Goal: Task Accomplishment & Management: Manage account settings

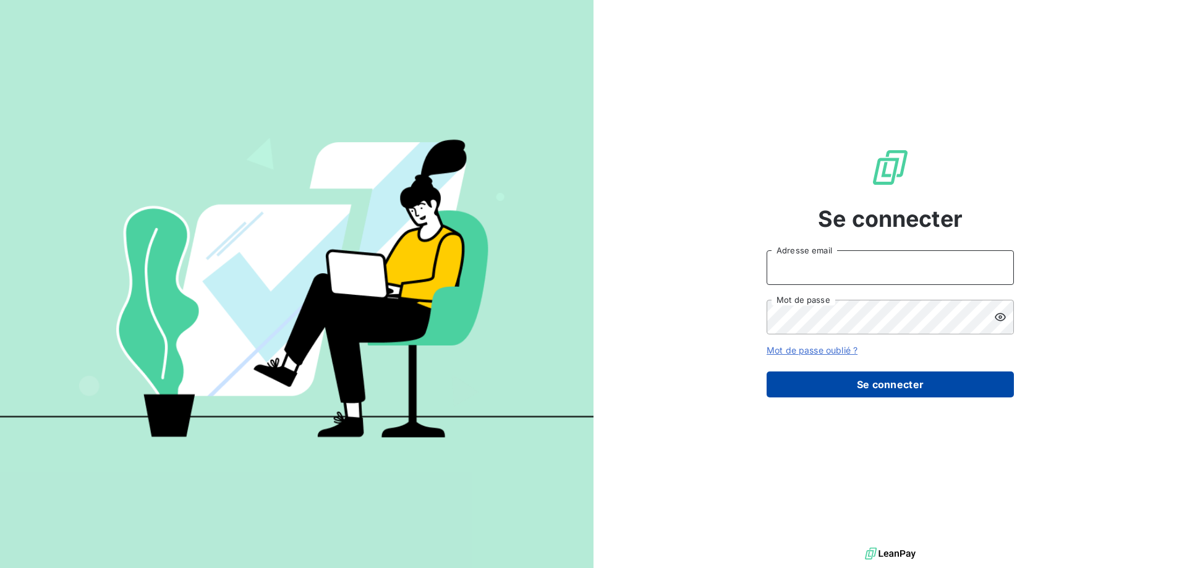
type input "awigno@thibaut.fr"
click at [856, 394] on button "Se connecter" at bounding box center [889, 384] width 247 height 26
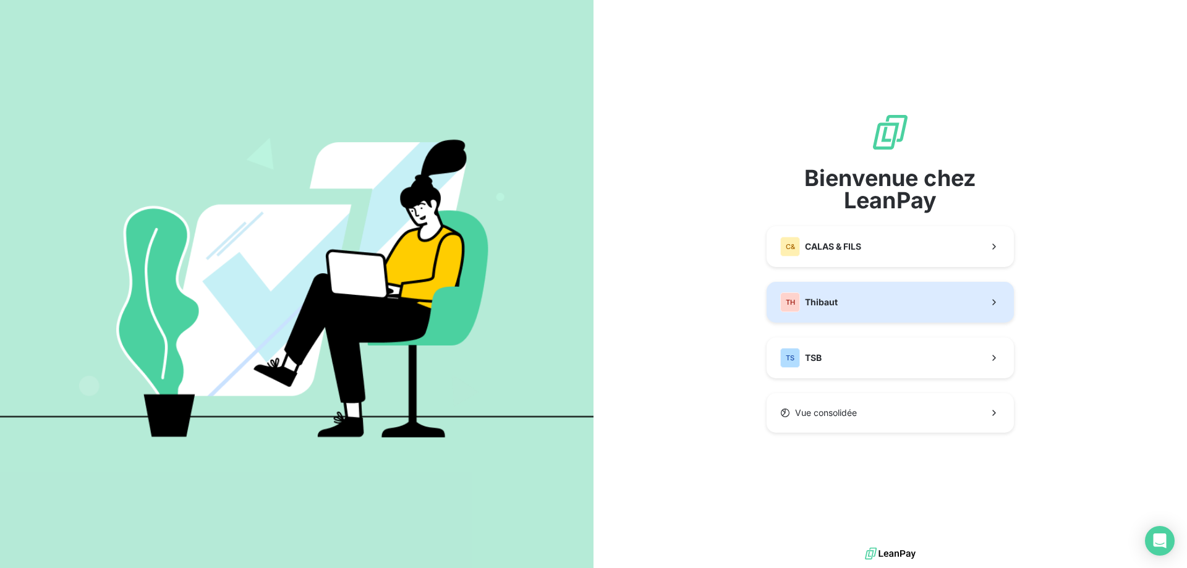
click at [838, 305] on button "TH Thibaut" at bounding box center [889, 302] width 247 height 41
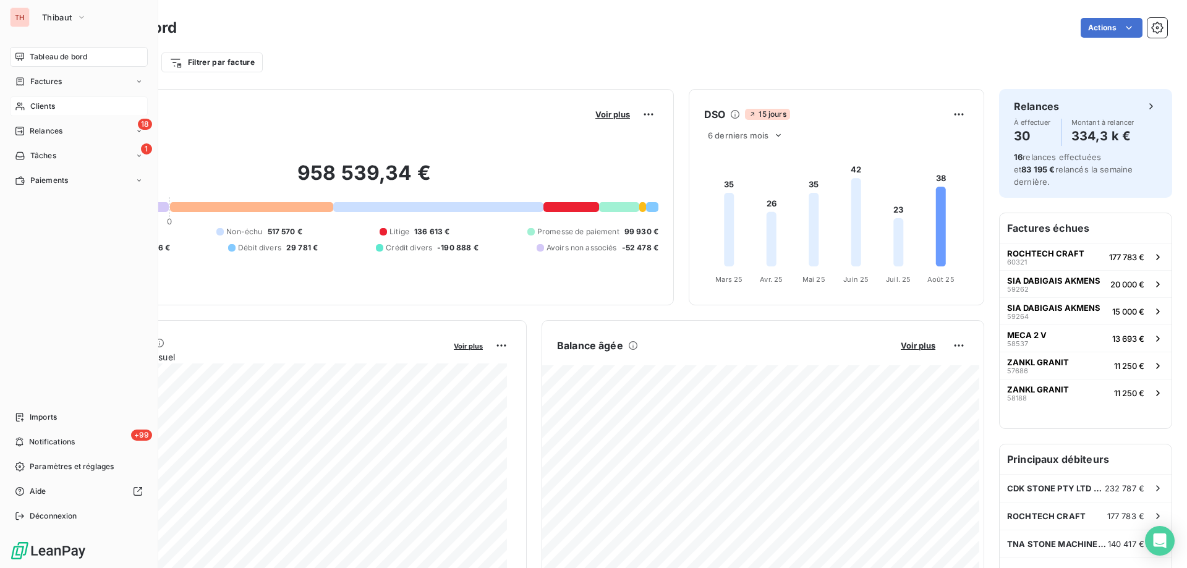
click at [35, 105] on span "Clients" at bounding box center [42, 106] width 25 height 11
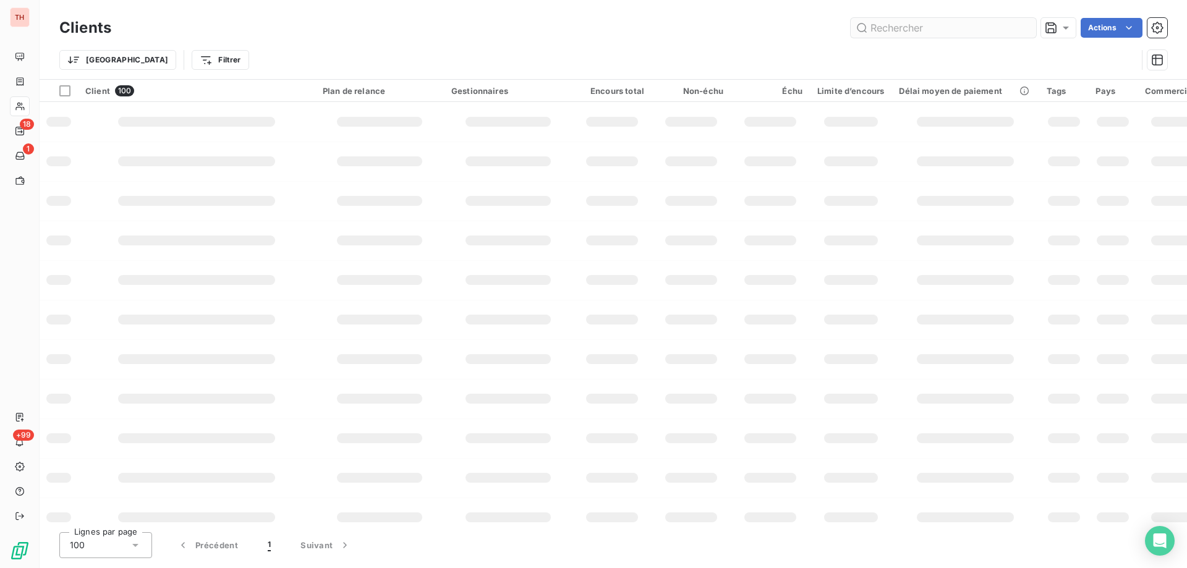
click at [895, 30] on input "text" at bounding box center [942, 28] width 185 height 20
type input "ma143"
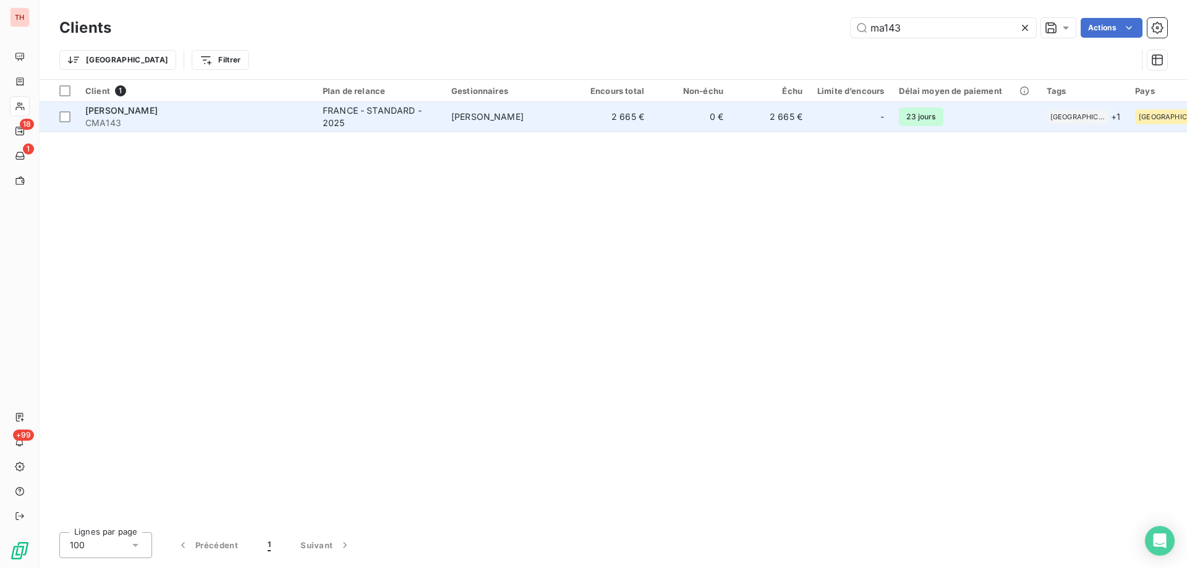
click at [496, 121] on span "[PERSON_NAME]" at bounding box center [487, 116] width 72 height 11
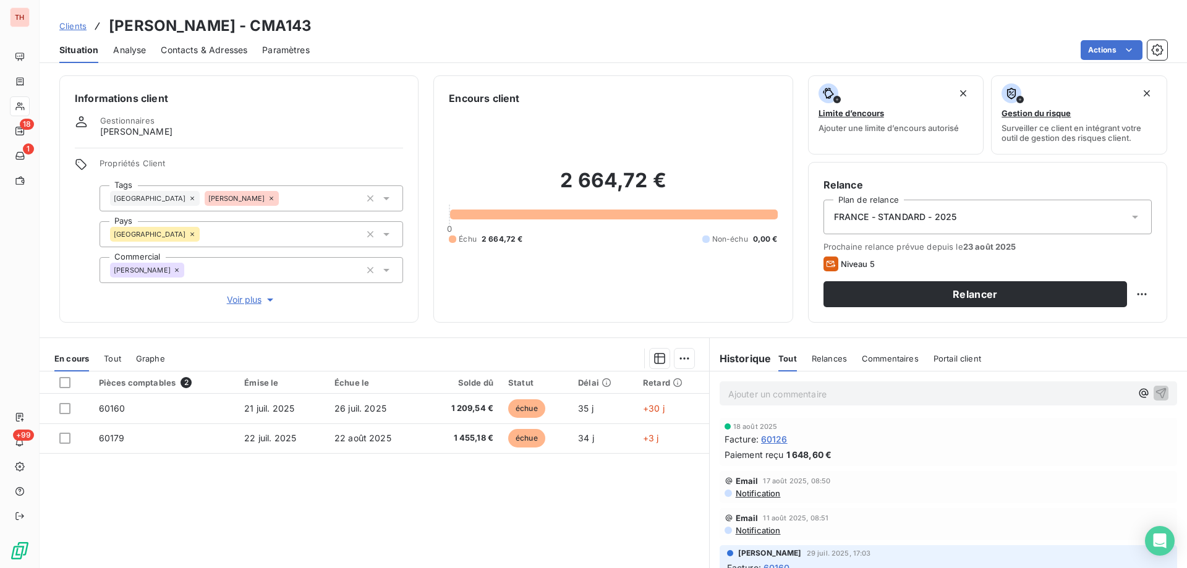
click at [82, 23] on span "Clients" at bounding box center [72, 26] width 27 height 10
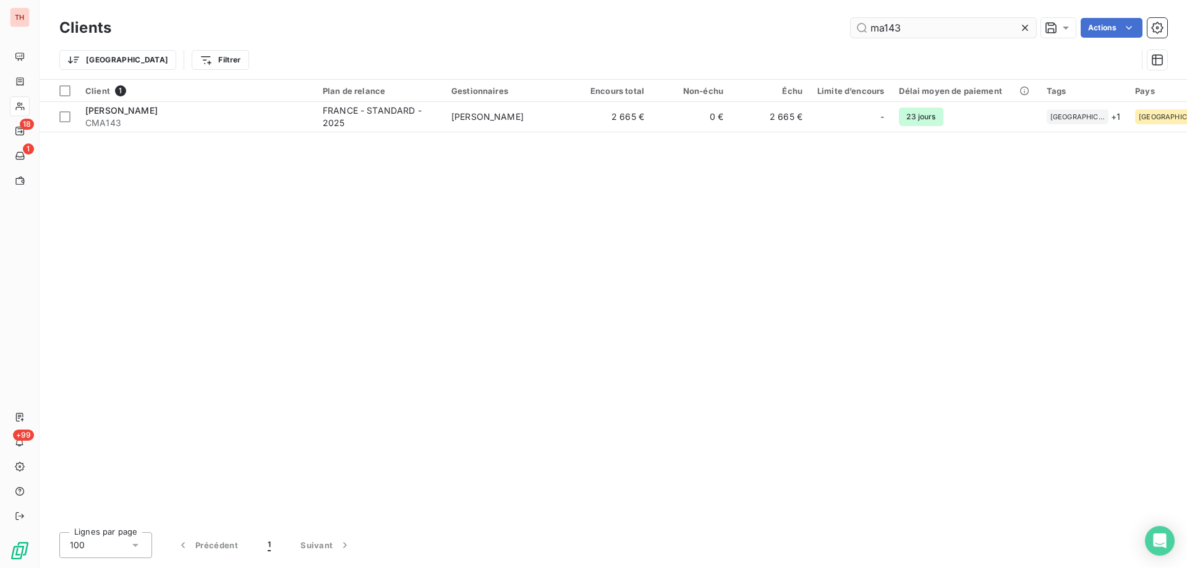
drag, startPoint x: 920, startPoint y: 29, endPoint x: 850, endPoint y: 30, distance: 69.8
click at [851, 30] on input "ma143" at bounding box center [942, 28] width 185 height 20
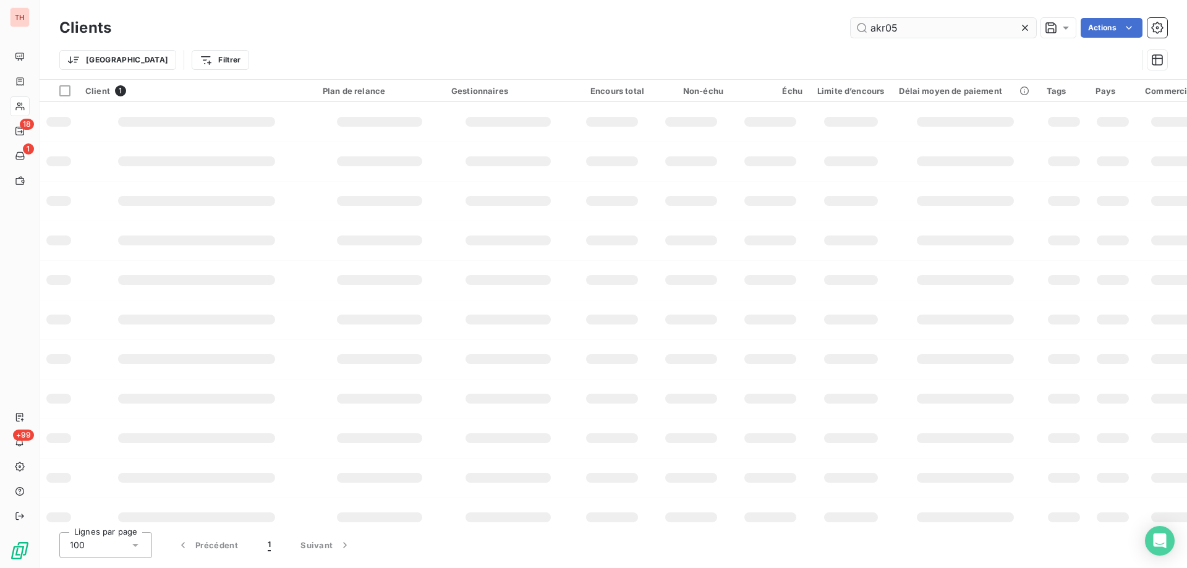
type input "akr05"
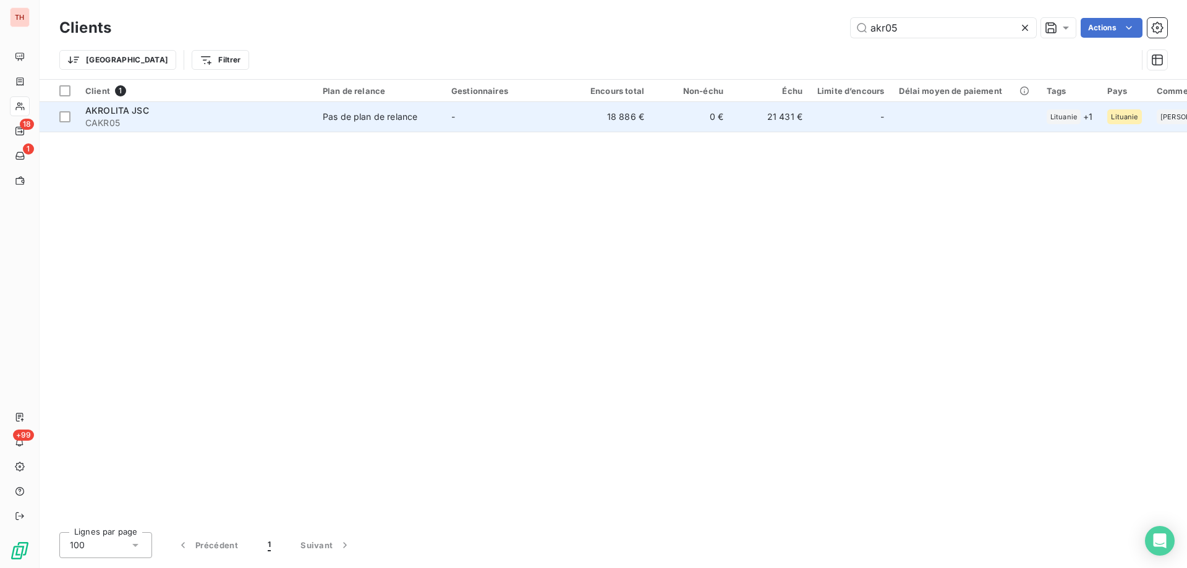
click at [538, 116] on td "-" at bounding box center [508, 117] width 129 height 30
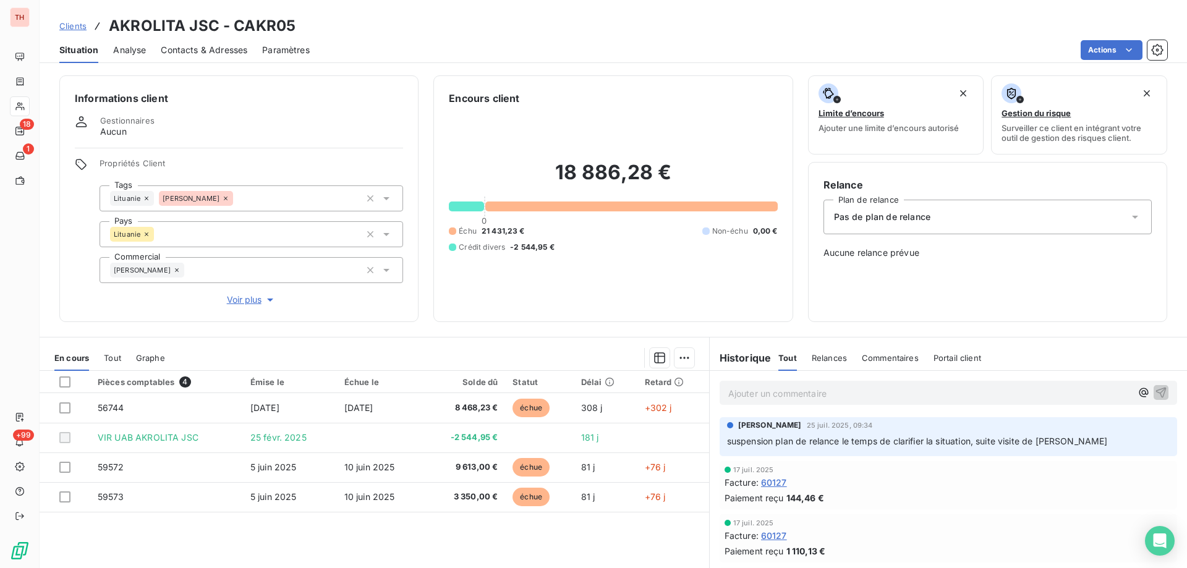
click at [80, 24] on span "Clients" at bounding box center [72, 26] width 27 height 10
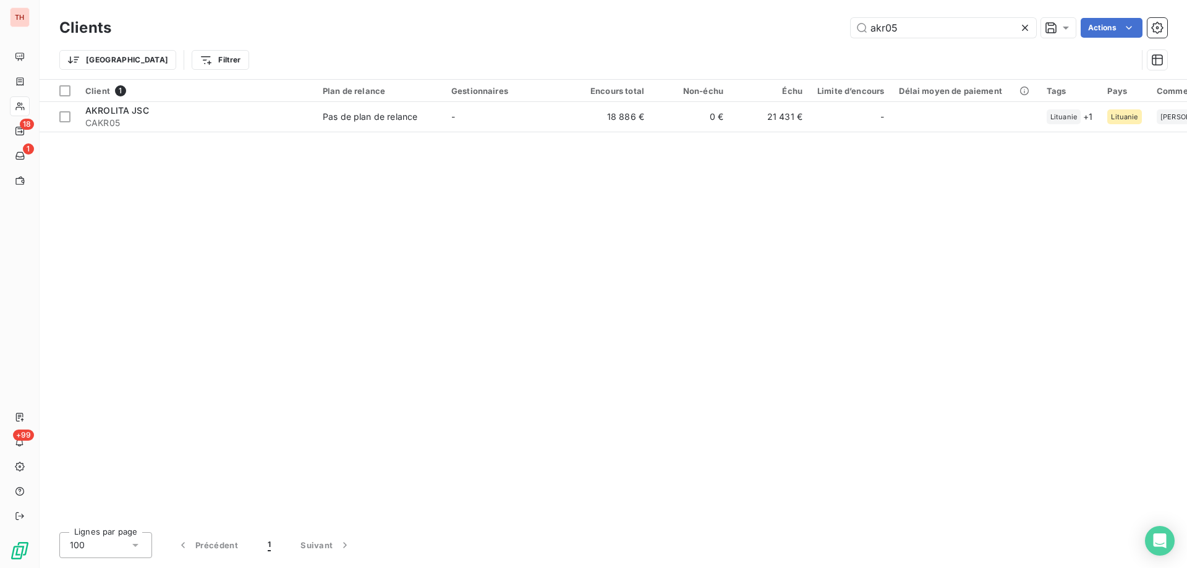
drag, startPoint x: 882, startPoint y: 28, endPoint x: 847, endPoint y: 28, distance: 34.6
click at [850, 28] on input "akr05" at bounding box center [942, 28] width 185 height 20
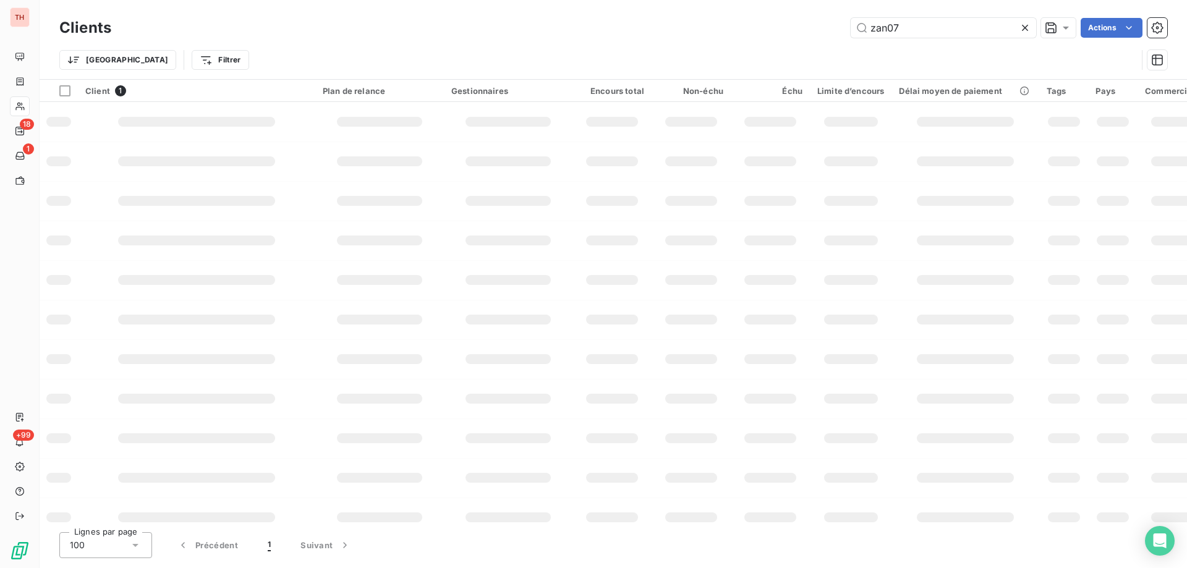
type input "zan07"
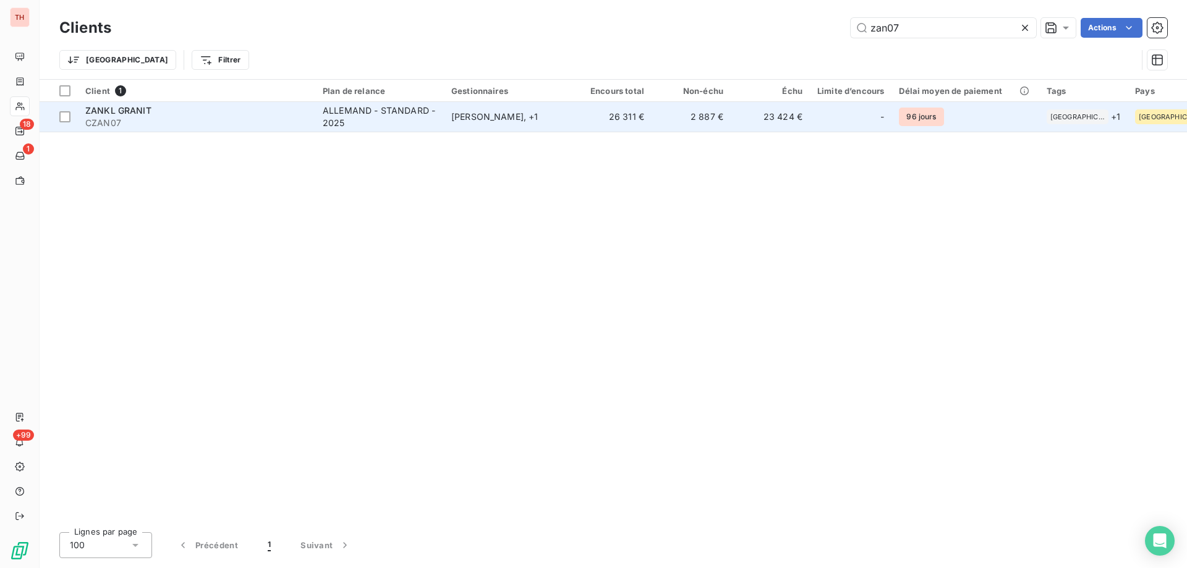
click at [550, 114] on div "[PERSON_NAME] , + 1" at bounding box center [508, 117] width 114 height 12
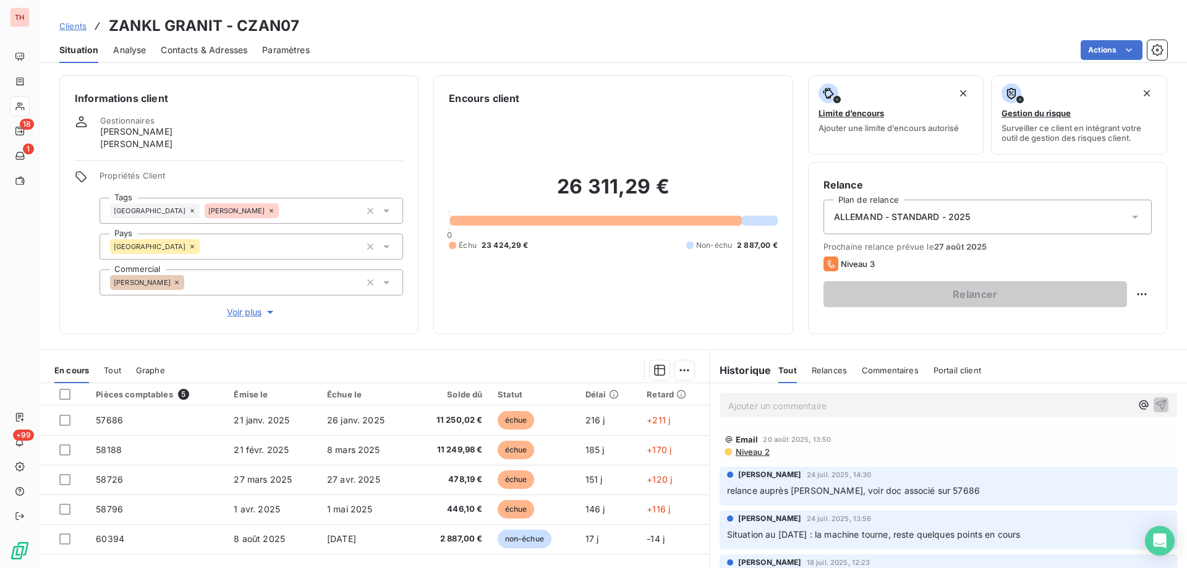
click at [71, 25] on span "Clients" at bounding box center [72, 26] width 27 height 10
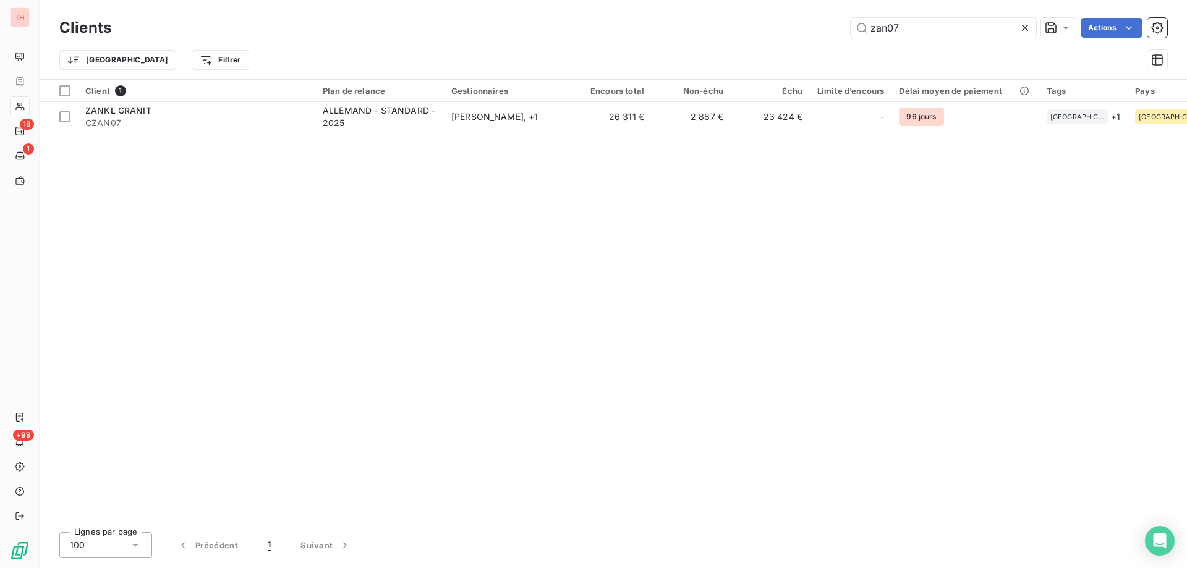
drag, startPoint x: 955, startPoint y: 19, endPoint x: 792, endPoint y: 22, distance: 163.2
click at [792, 22] on div "zan07 Actions" at bounding box center [646, 28] width 1041 height 20
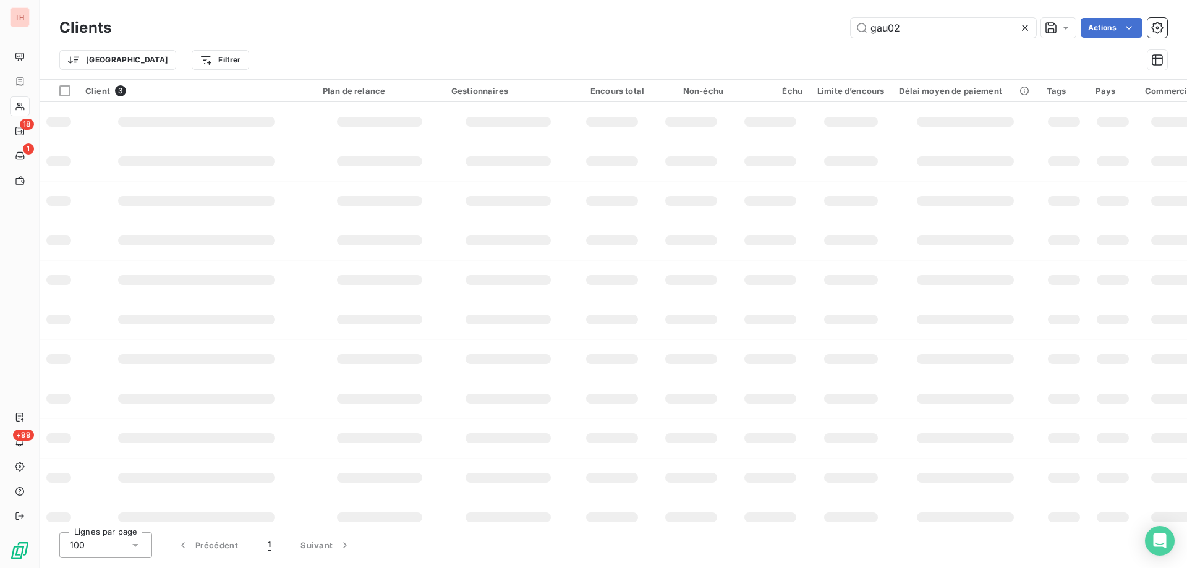
type input "gau02"
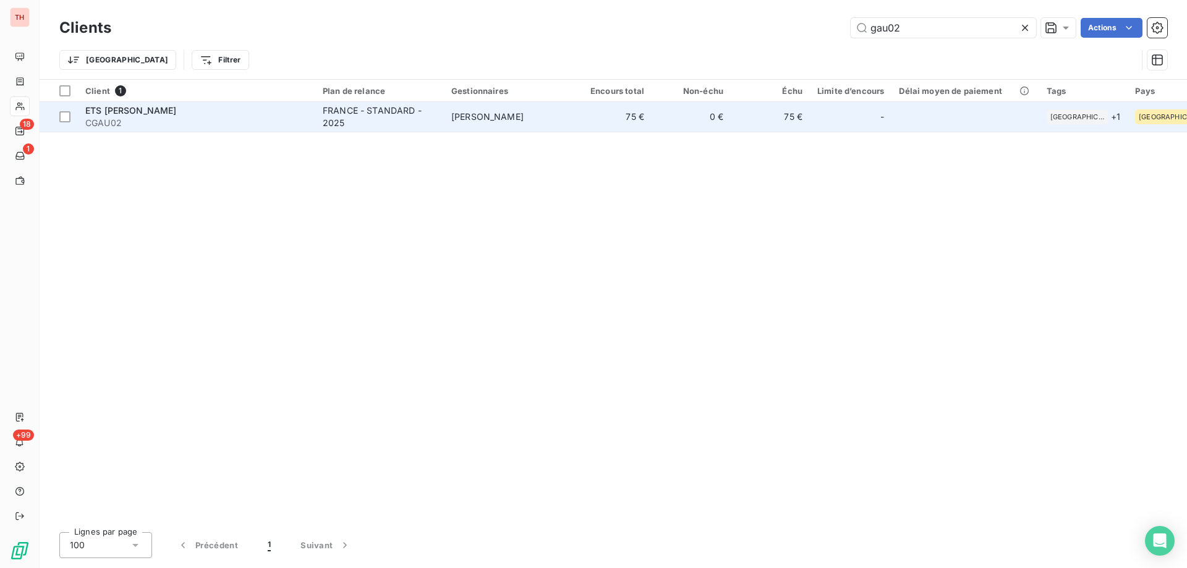
click at [496, 122] on td "[PERSON_NAME]" at bounding box center [508, 117] width 129 height 30
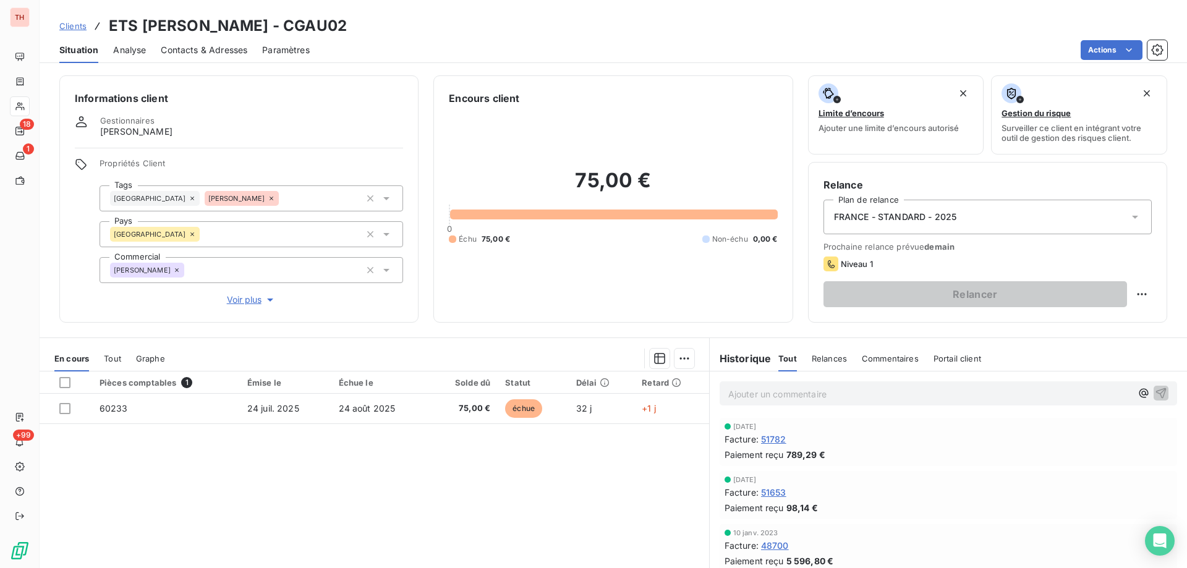
click at [67, 23] on span "Clients" at bounding box center [72, 26] width 27 height 10
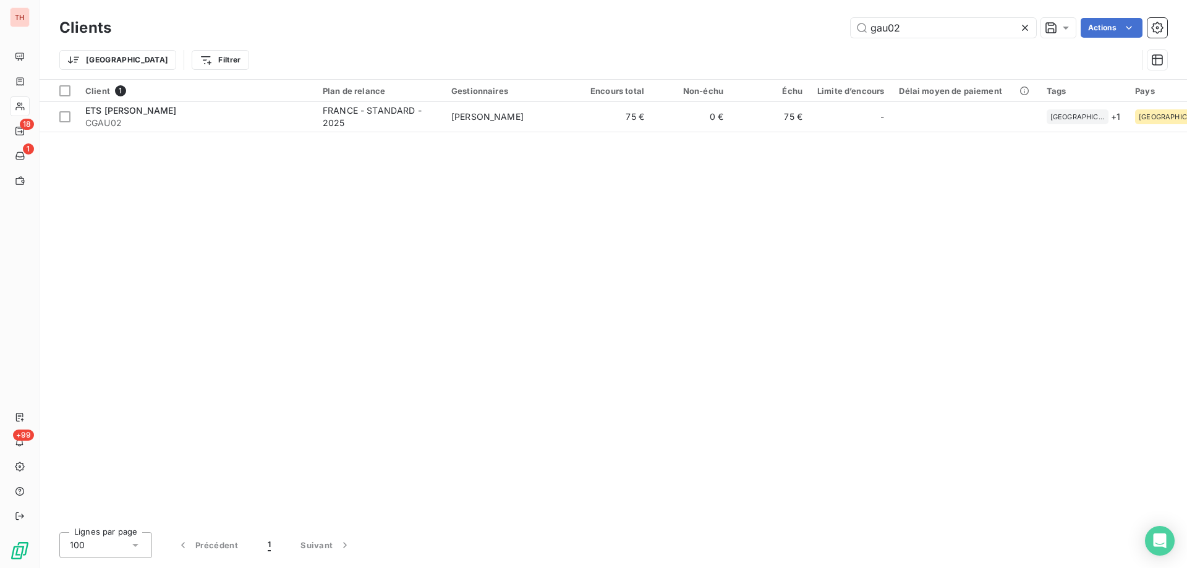
drag, startPoint x: 797, startPoint y: 29, endPoint x: 783, endPoint y: 29, distance: 13.6
click at [783, 29] on div "gau02 Actions" at bounding box center [646, 28] width 1041 height 20
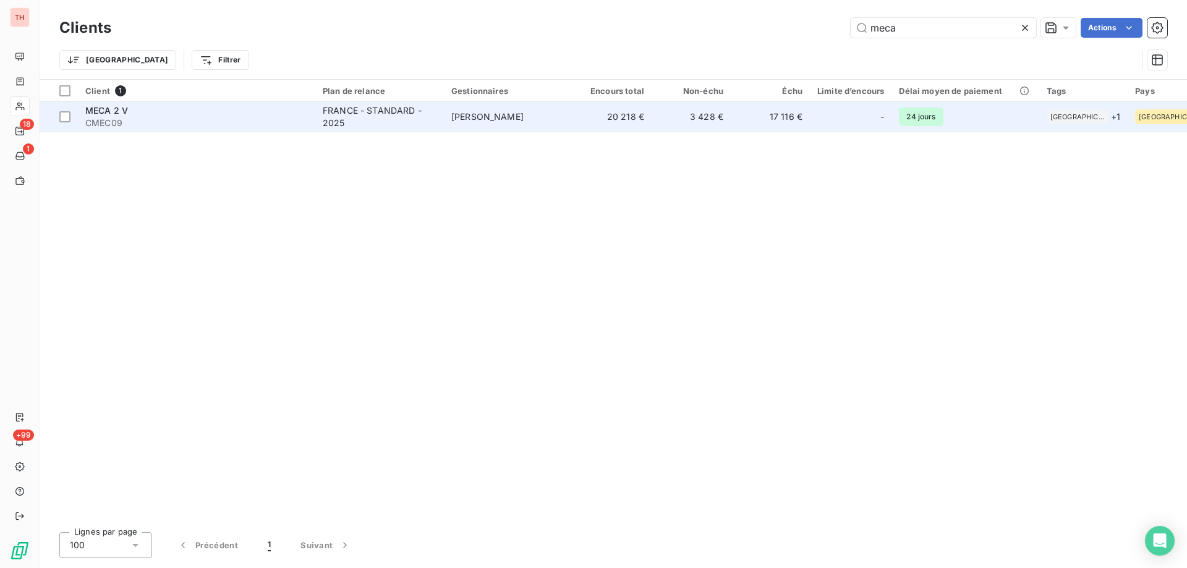
type input "meca"
click at [415, 105] on div "FRANCE - STANDARD - 2025" at bounding box center [380, 116] width 114 height 25
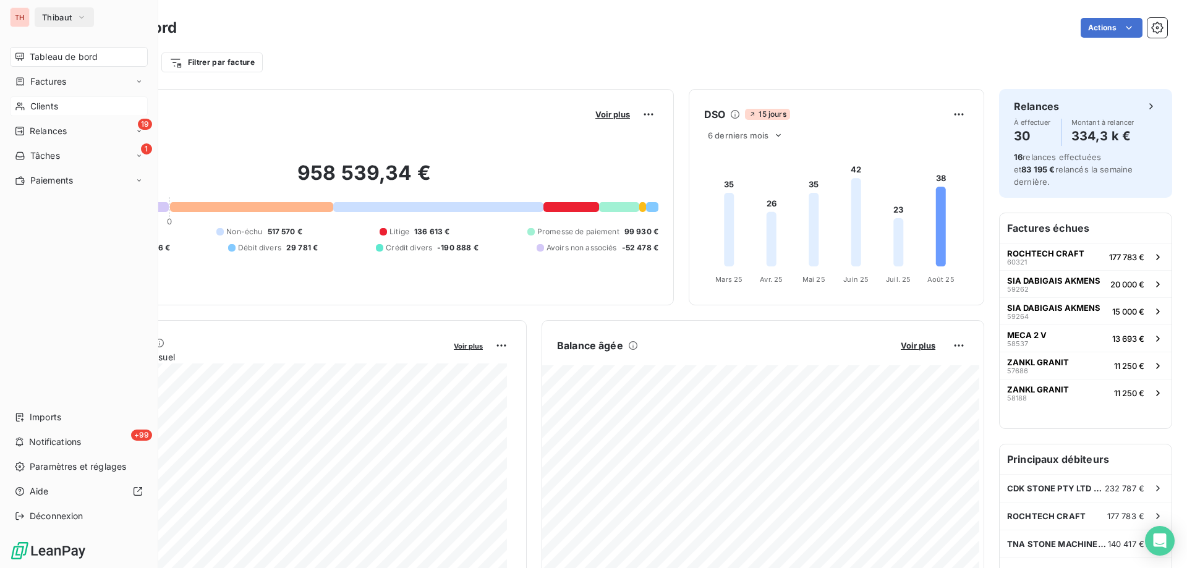
click at [40, 104] on span "Clients" at bounding box center [44, 106] width 28 height 12
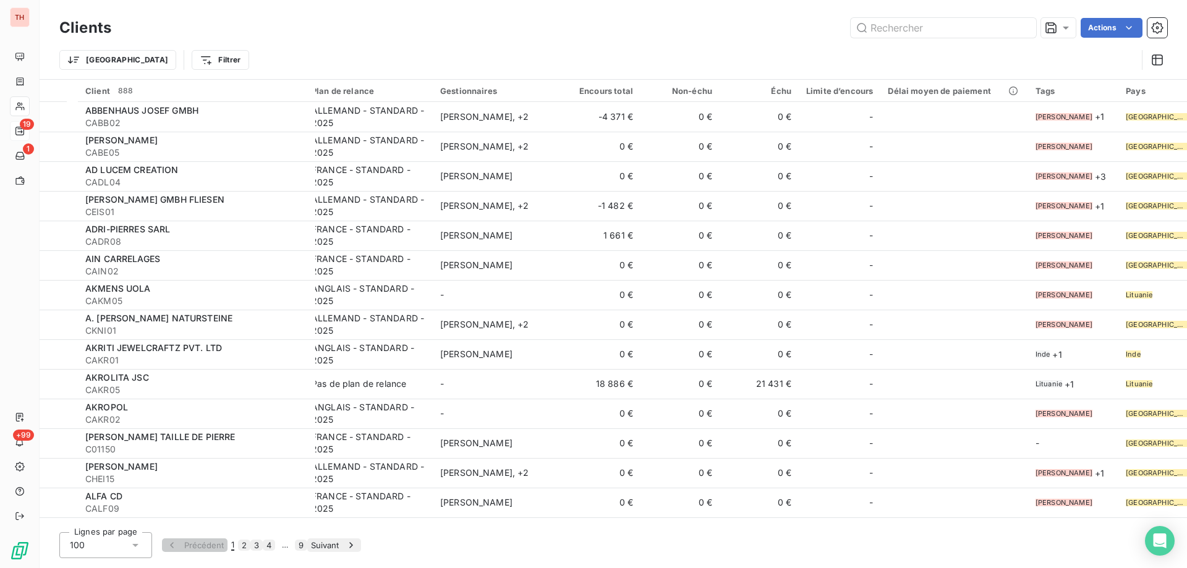
click at [25, 130] on div at bounding box center [20, 131] width 10 height 10
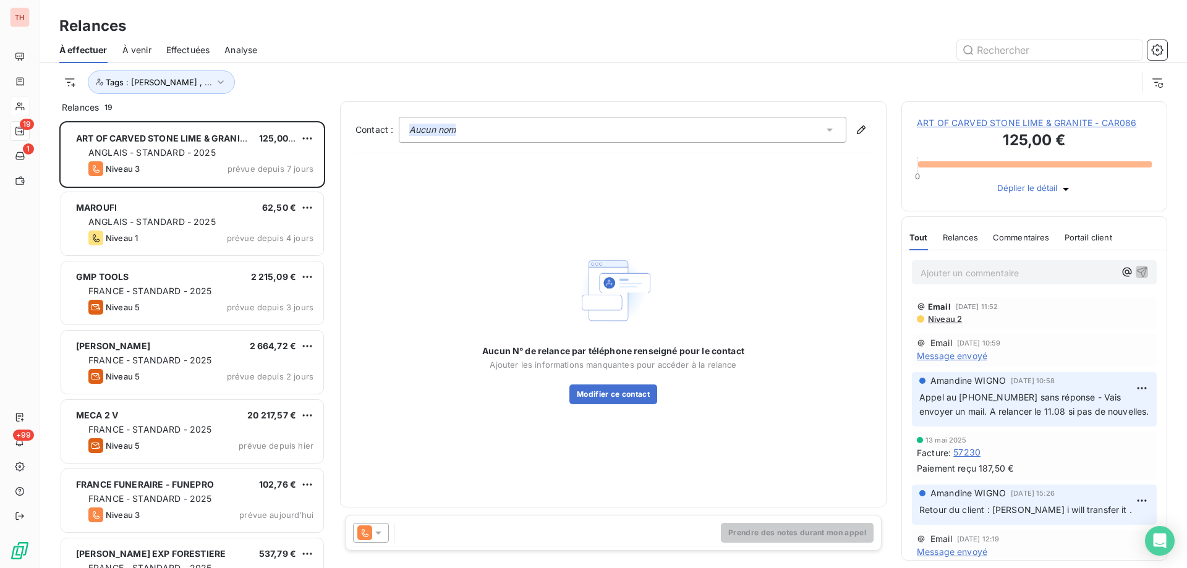
scroll to position [438, 256]
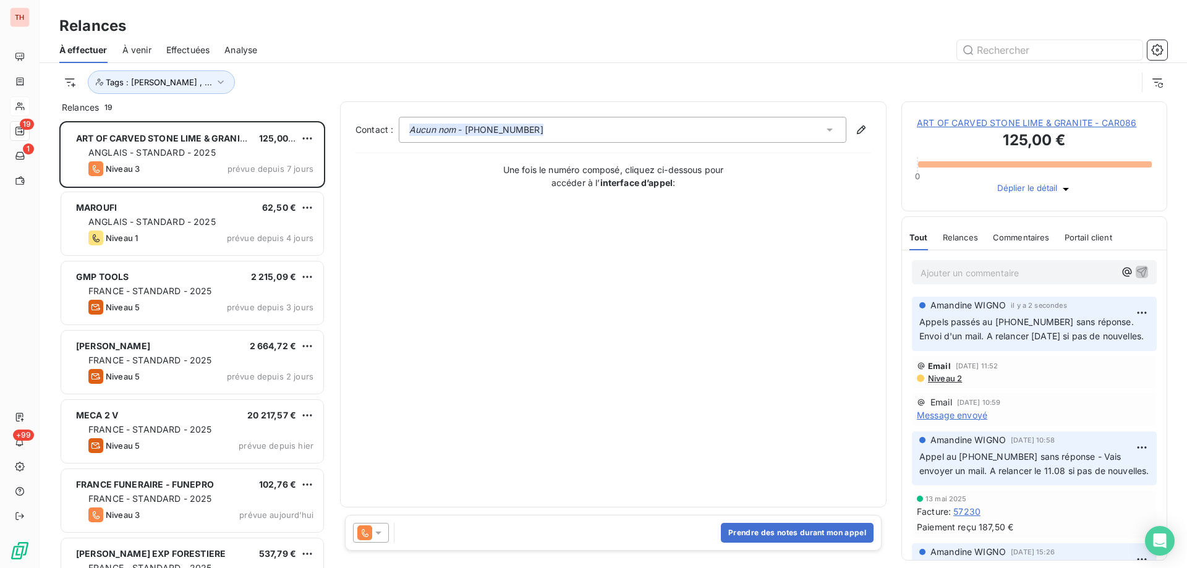
click at [303, 133] on html "TH 19 1 +99 Relances À effectuer À venir Effectuées Analyse Tags : Alexia Dubou…" at bounding box center [593, 284] width 1187 height 568
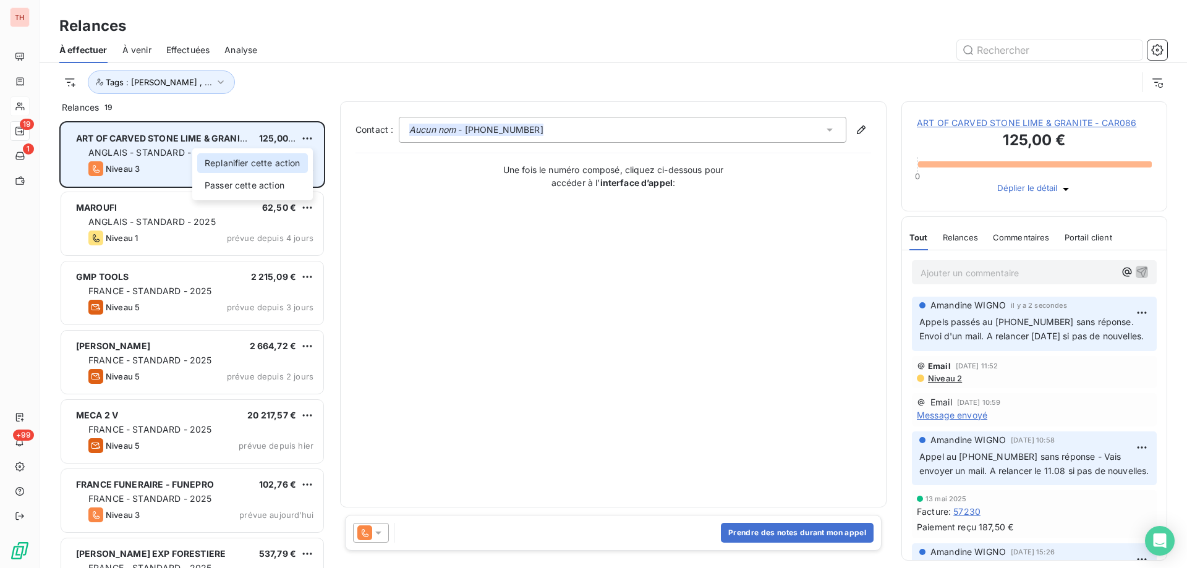
click at [276, 168] on div "Replanifier cette action" at bounding box center [252, 163] width 111 height 20
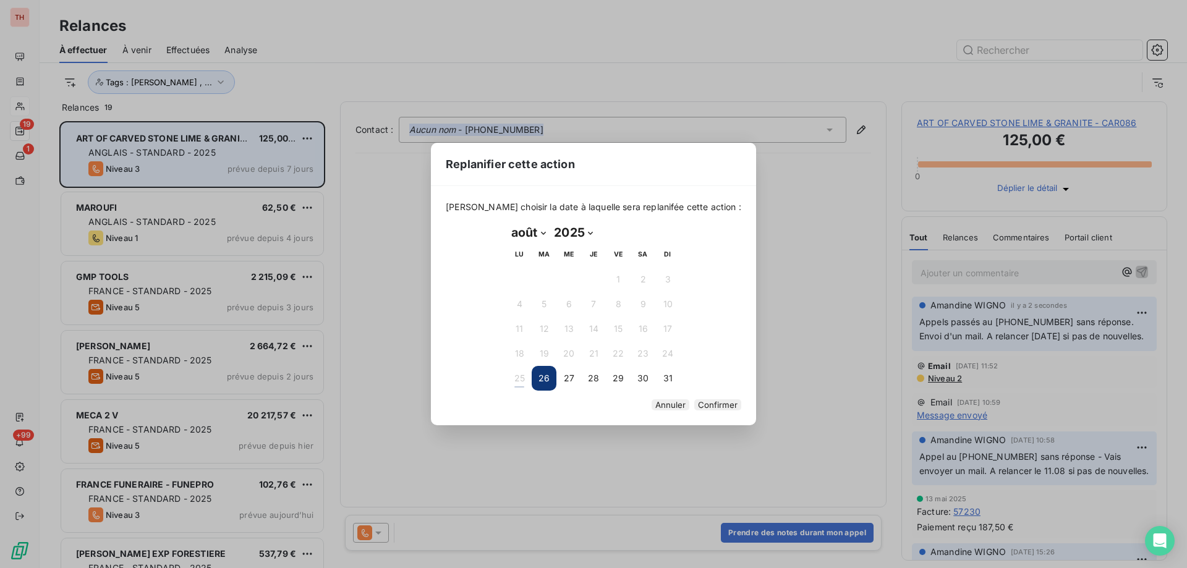
click at [540, 225] on select "janvier février mars avril mai juin juillet août septembre octobre novembre déc…" at bounding box center [528, 232] width 43 height 20
select select "8"
click at [507, 222] on select "janvier février mars avril mai juin juillet août septembre octobre novembre déc…" at bounding box center [528, 232] width 43 height 20
drag, startPoint x: 515, startPoint y: 268, endPoint x: 525, endPoint y: 273, distance: 10.5
click at [515, 268] on button "1" at bounding box center [519, 279] width 25 height 25
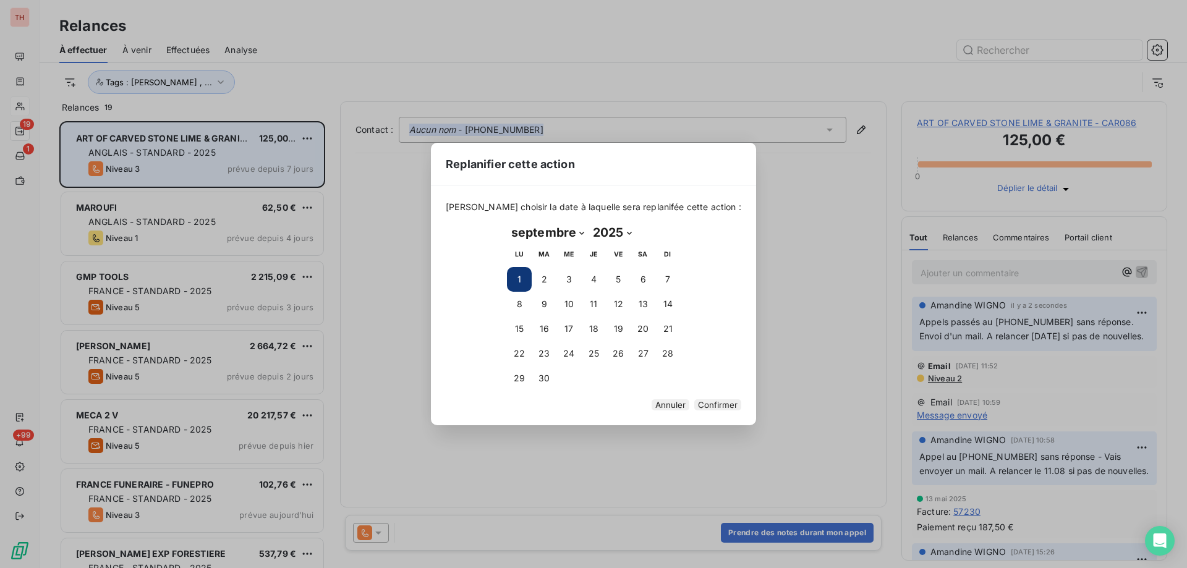
click at [694, 399] on button "Confirmer" at bounding box center [717, 404] width 47 height 11
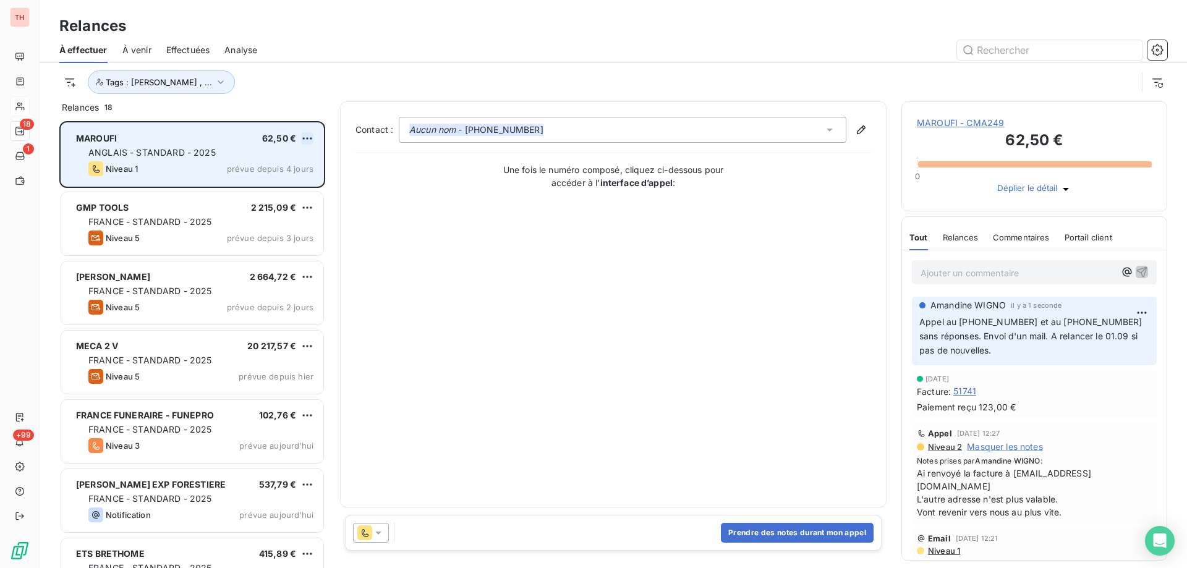
click at [306, 137] on html "TH 18 1 +99 Relances À effectuer À venir Effectuées Analyse Tags : Alexia Dubou…" at bounding box center [593, 284] width 1187 height 568
click at [276, 165] on div "Replanifier cette action" at bounding box center [252, 163] width 111 height 20
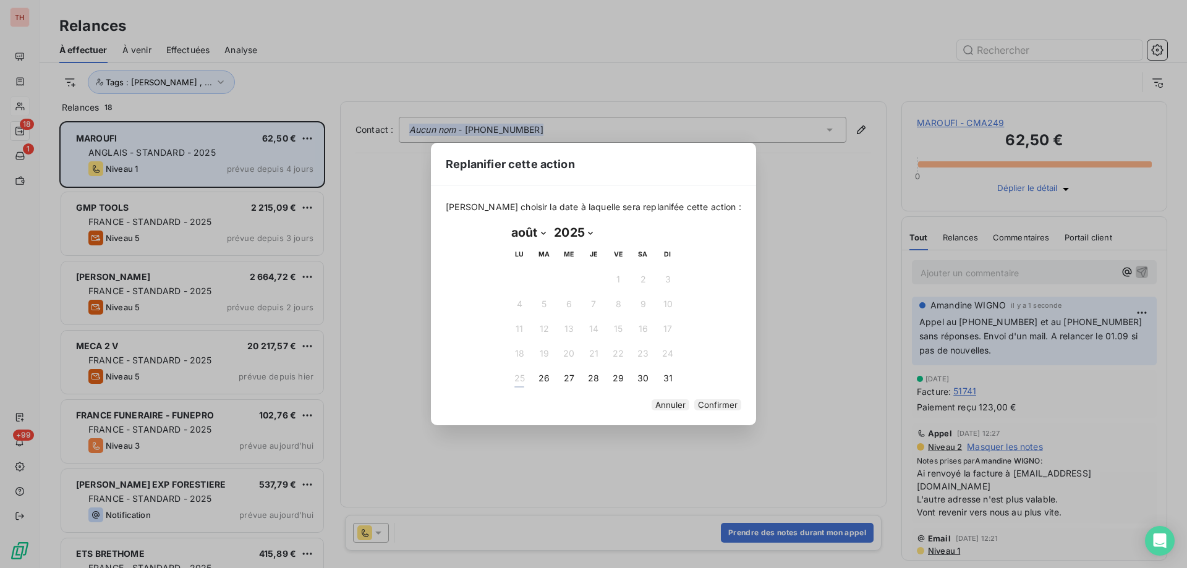
click at [543, 224] on select "janvier février mars avril mai juin juillet août septembre octobre novembre déc…" at bounding box center [528, 232] width 43 height 20
select select "8"
click at [507, 222] on select "janvier février mars avril mai juin juillet août septembre octobre novembre déc…" at bounding box center [528, 232] width 43 height 20
click at [523, 274] on button "1" at bounding box center [519, 279] width 25 height 25
drag, startPoint x: 517, startPoint y: 267, endPoint x: 627, endPoint y: 357, distance: 141.4
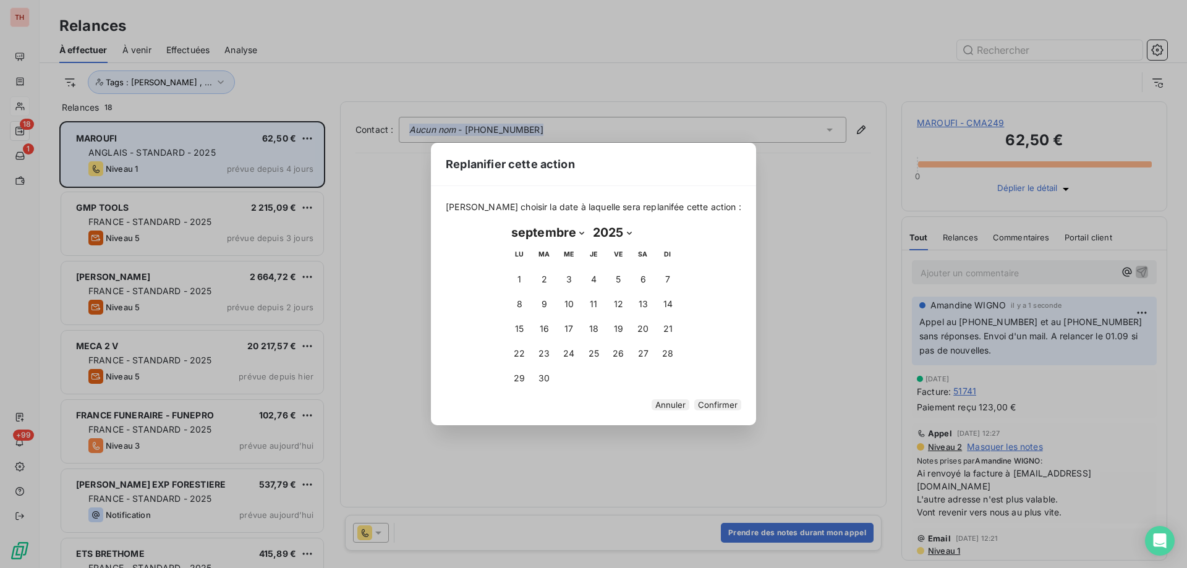
click at [519, 269] on button "1" at bounding box center [519, 279] width 25 height 25
click at [694, 407] on button "Confirmer" at bounding box center [717, 404] width 47 height 11
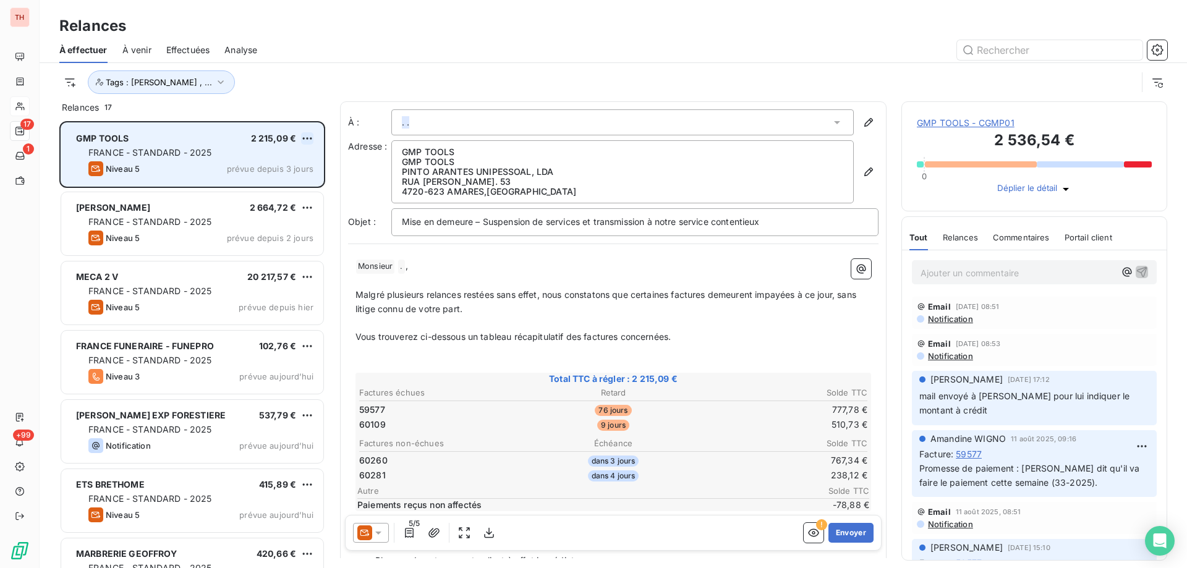
click at [306, 141] on html "TH 17 1 +99 Relances À effectuer À venir Effectuées Analyse Tags : Alexia Dubou…" at bounding box center [593, 284] width 1187 height 568
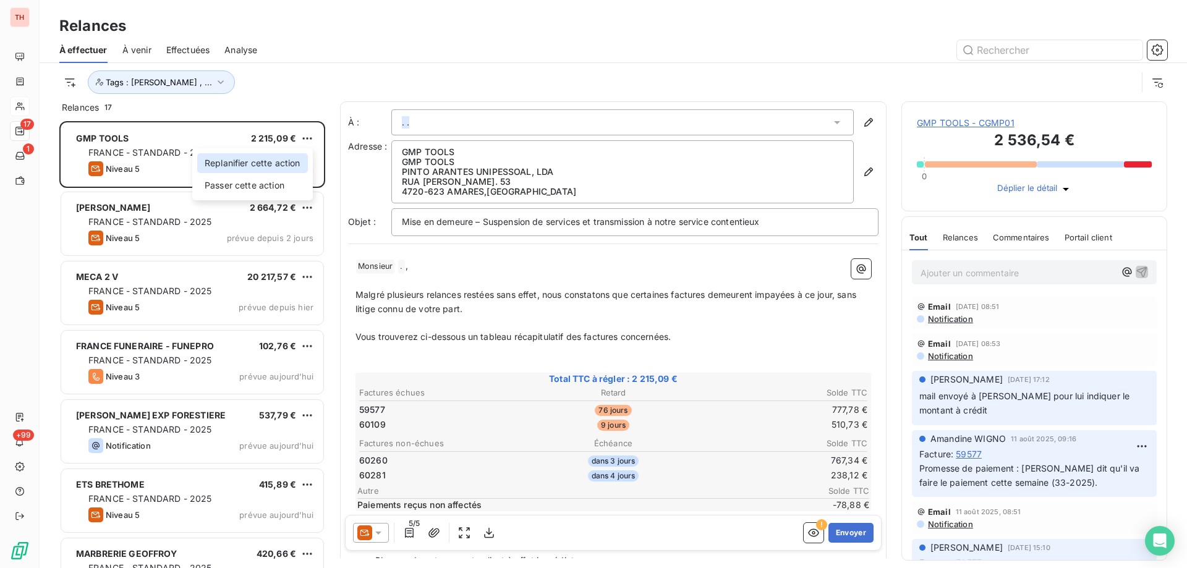
click at [276, 164] on div "Replanifier cette action" at bounding box center [252, 163] width 111 height 20
select select "7"
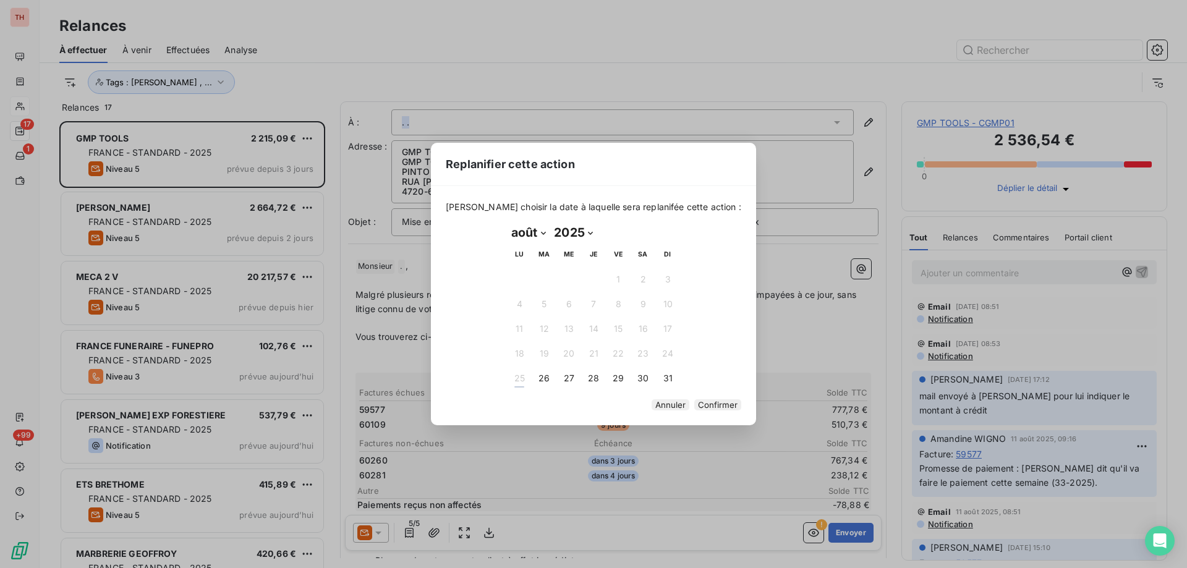
drag, startPoint x: 545, startPoint y: 375, endPoint x: 581, endPoint y: 379, distance: 36.1
click at [545, 375] on button "26" at bounding box center [544, 378] width 25 height 25
click at [694, 405] on button "Confirmer" at bounding box center [717, 404] width 47 height 11
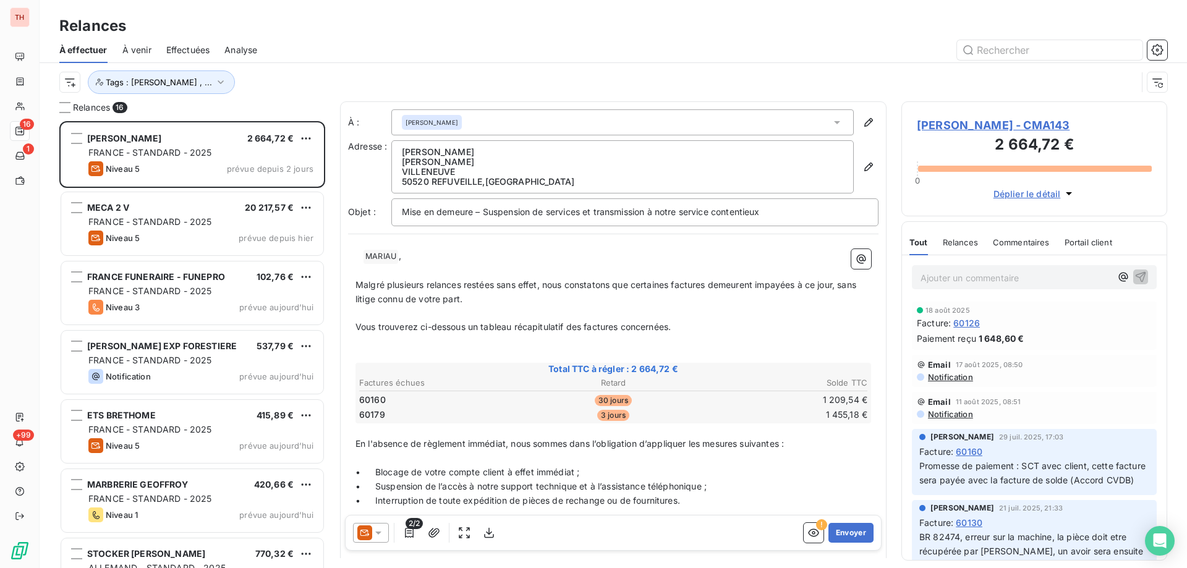
scroll to position [438, 256]
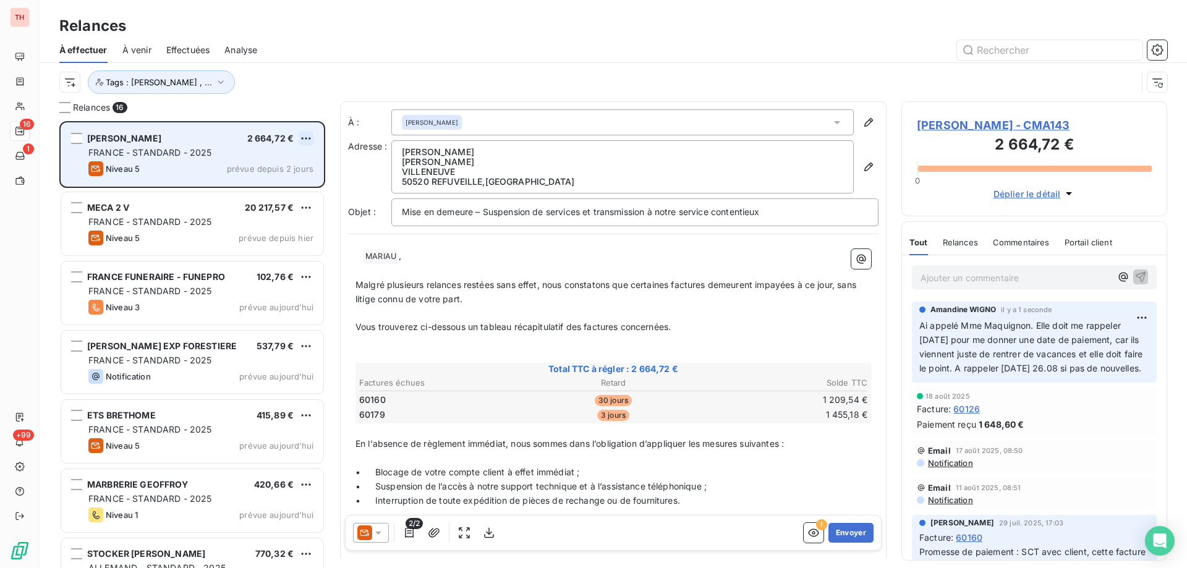
click at [303, 135] on html "TH 16 1 +99 Relances À effectuer À venir Effectuées Analyse Tags : [PERSON_NAME…" at bounding box center [593, 284] width 1187 height 568
click at [260, 159] on div "Replanifier cette action" at bounding box center [252, 163] width 111 height 20
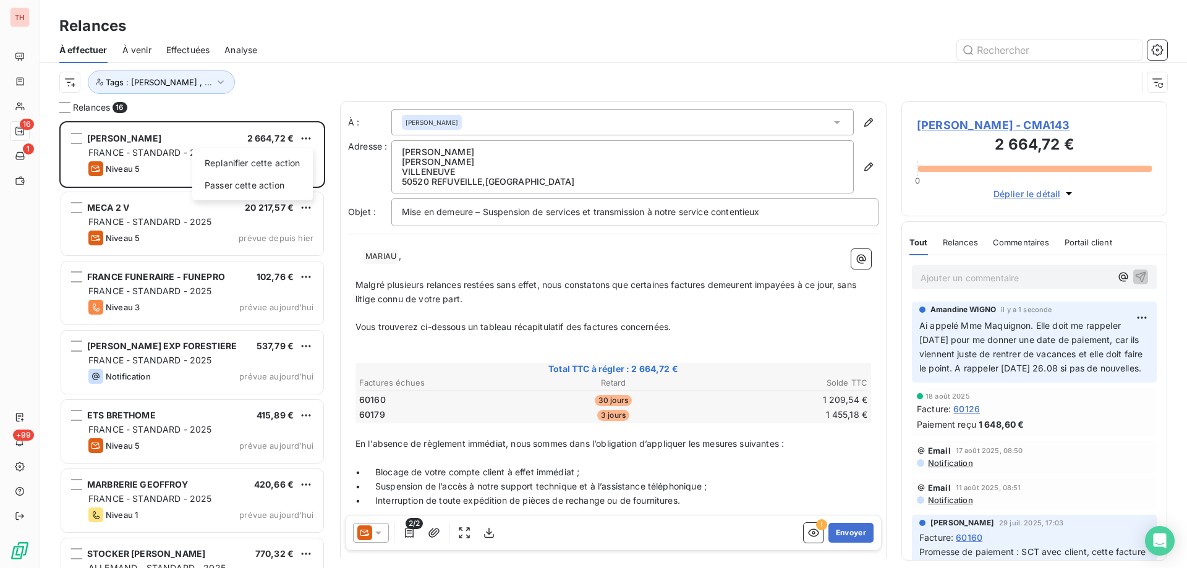
select select "7"
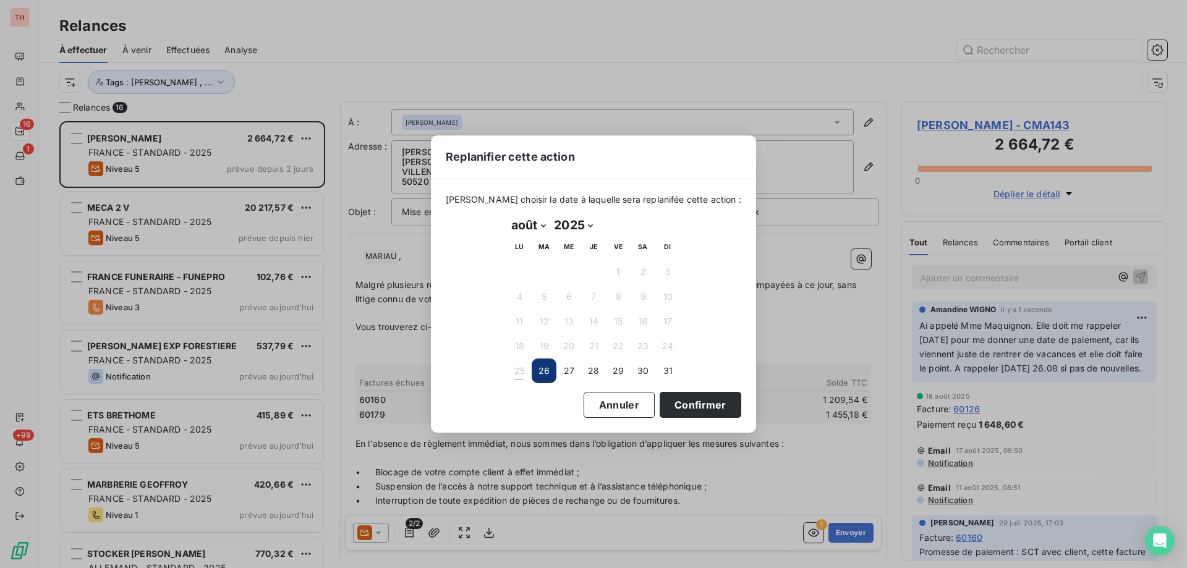
drag, startPoint x: 690, startPoint y: 400, endPoint x: 516, endPoint y: 56, distance: 385.9
click at [690, 400] on button "Confirmer" at bounding box center [700, 405] width 82 height 26
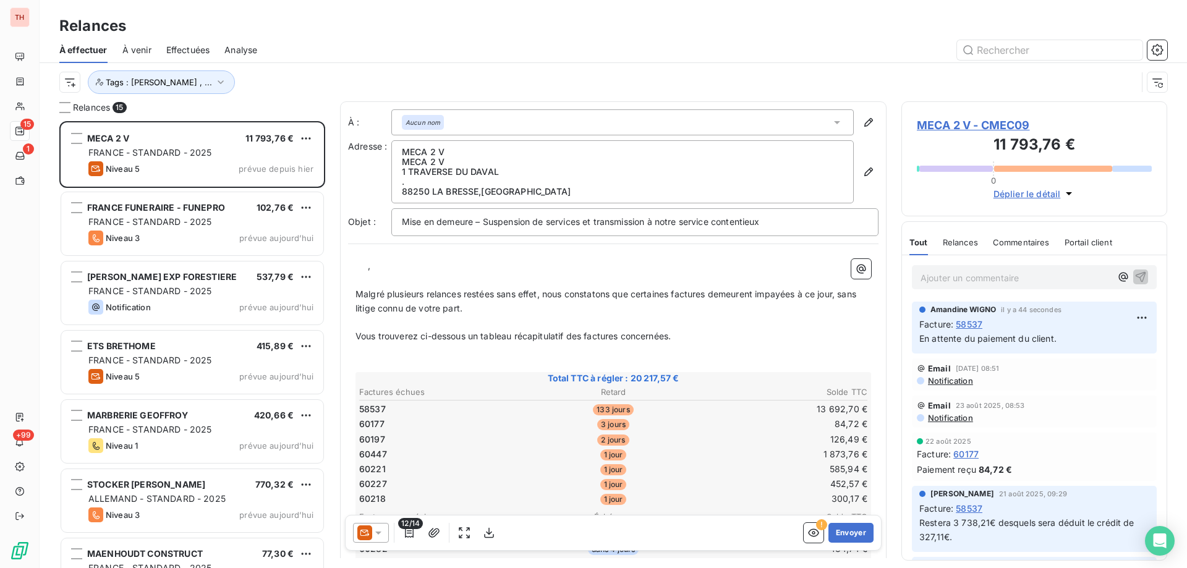
click at [310, 137] on html "TH 15 1 +99 Relances À effectuer À venir Effectuées Analyse Tags : Alexia Dubou…" at bounding box center [593, 284] width 1187 height 568
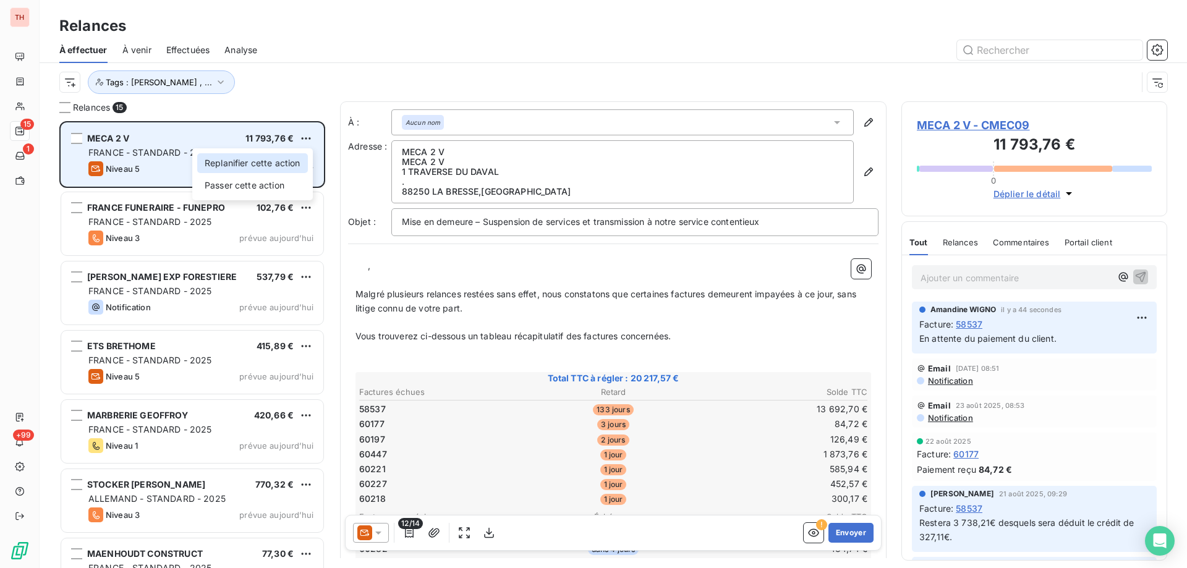
click at [286, 161] on div "Replanifier cette action" at bounding box center [252, 163] width 111 height 20
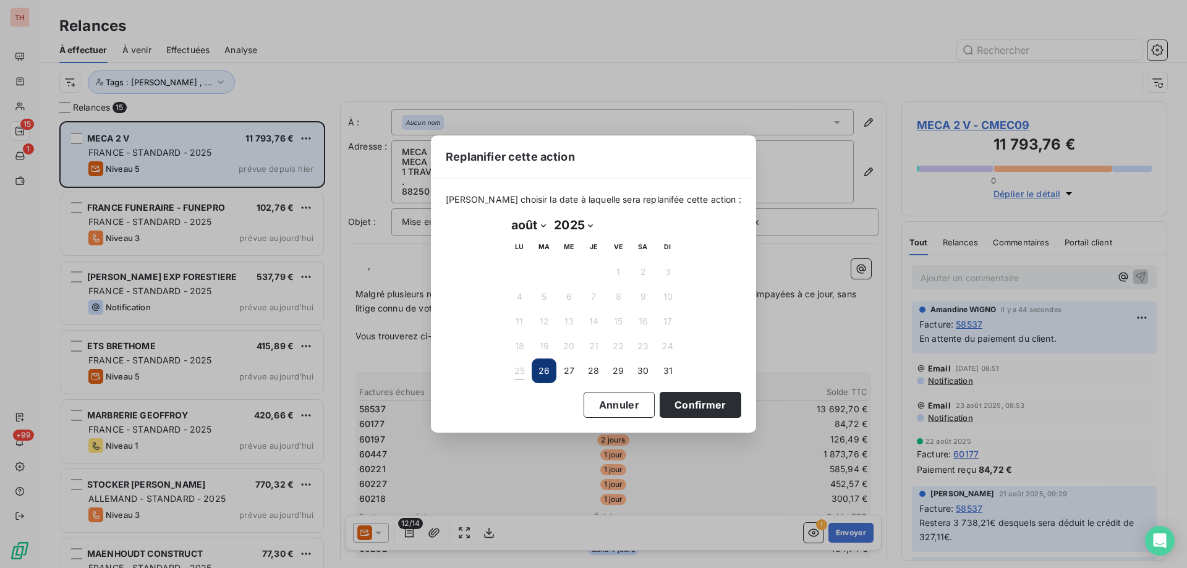
click at [546, 224] on select "janvier février mars avril mai juin juillet août septembre octobre novembre déc…" at bounding box center [528, 225] width 43 height 20
select select "8"
click at [507, 215] on select "janvier février mars avril mai juin juillet août septembre octobre novembre déc…" at bounding box center [528, 225] width 43 height 20
click at [515, 270] on button "1" at bounding box center [519, 272] width 25 height 25
click at [682, 401] on button "Confirmer" at bounding box center [700, 405] width 82 height 26
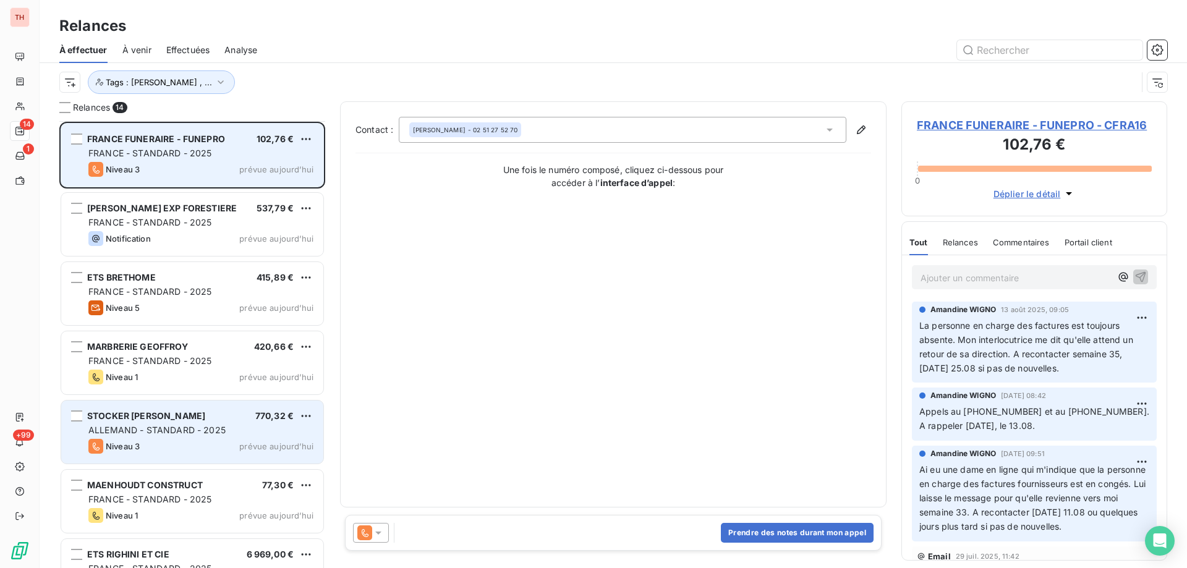
scroll to position [124, 0]
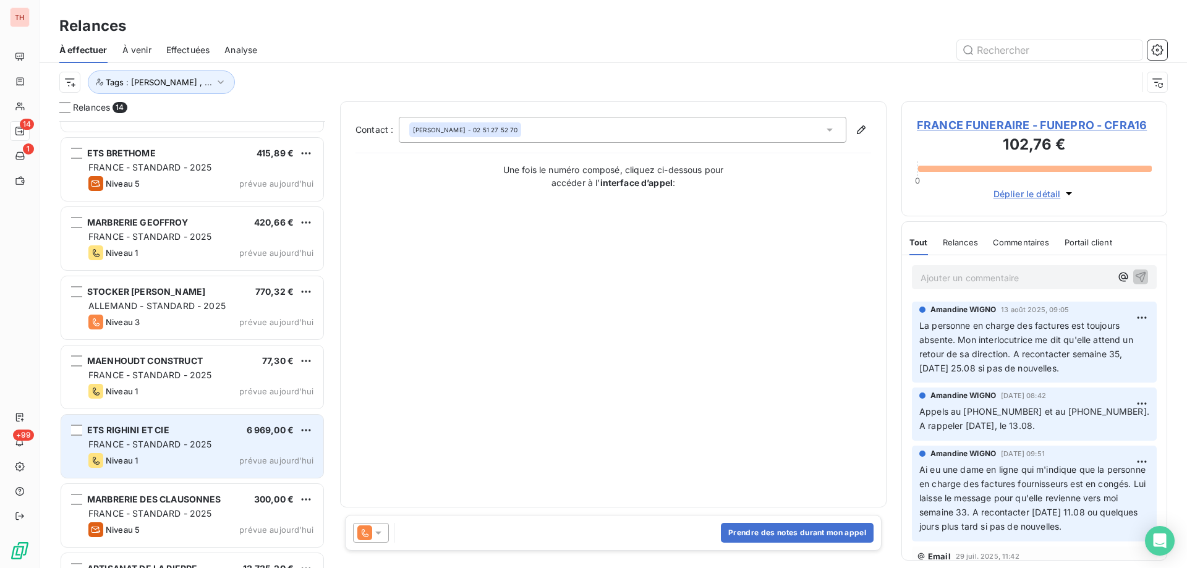
click at [226, 425] on div "ETS RIGHINI ET CIE 6 969,00 €" at bounding box center [200, 430] width 225 height 11
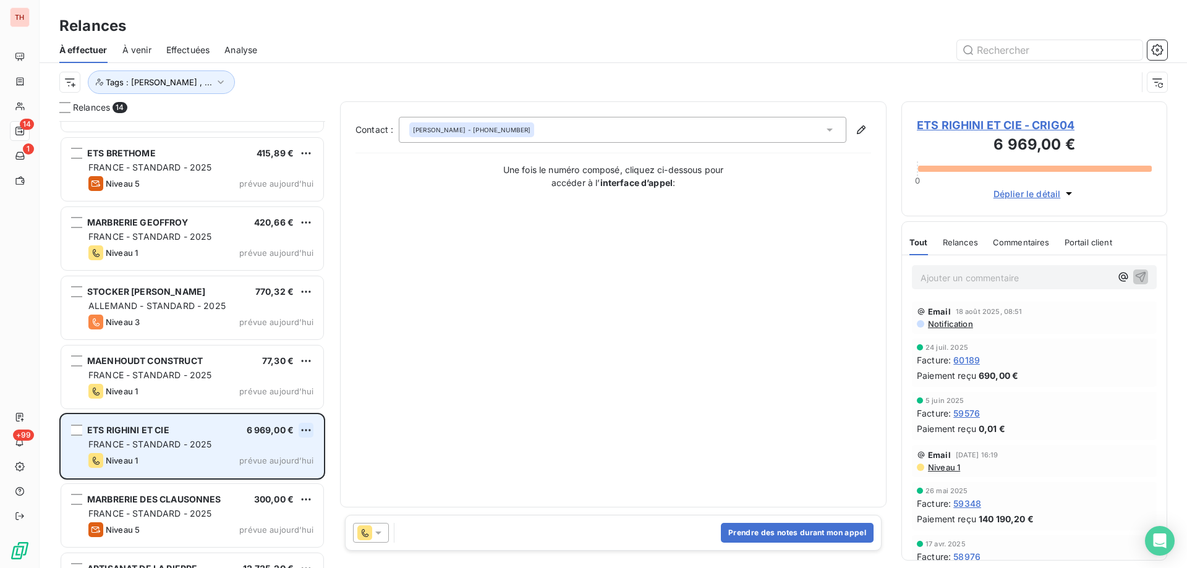
click at [299, 427] on html "TH 14 1 +99 Relances À effectuer À venir Effectuées Analyse Tags : Alexia Dubou…" at bounding box center [593, 284] width 1187 height 568
click at [291, 453] on div "Replanifier cette action" at bounding box center [252, 455] width 111 height 20
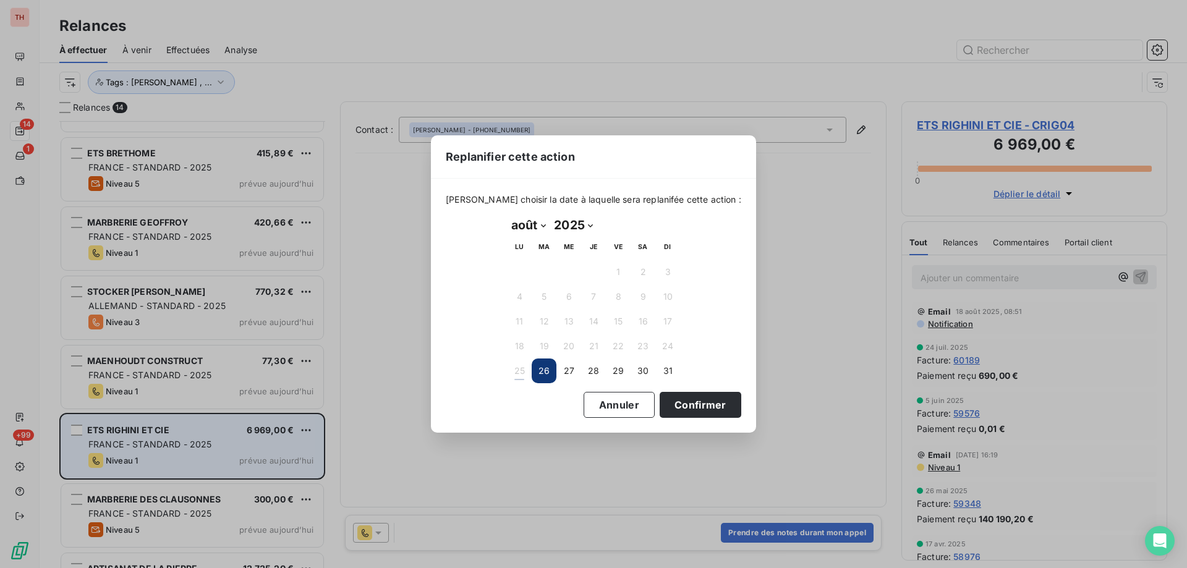
click at [545, 226] on select "janvier février mars avril mai juin juillet août septembre octobre novembre déc…" at bounding box center [528, 225] width 43 height 20
select select "8"
click at [507, 215] on select "janvier février mars avril mai juin juillet août septembre octobre novembre déc…" at bounding box center [528, 225] width 43 height 20
click at [515, 268] on button "1" at bounding box center [519, 272] width 25 height 25
click at [671, 399] on button "Confirmer" at bounding box center [700, 405] width 82 height 26
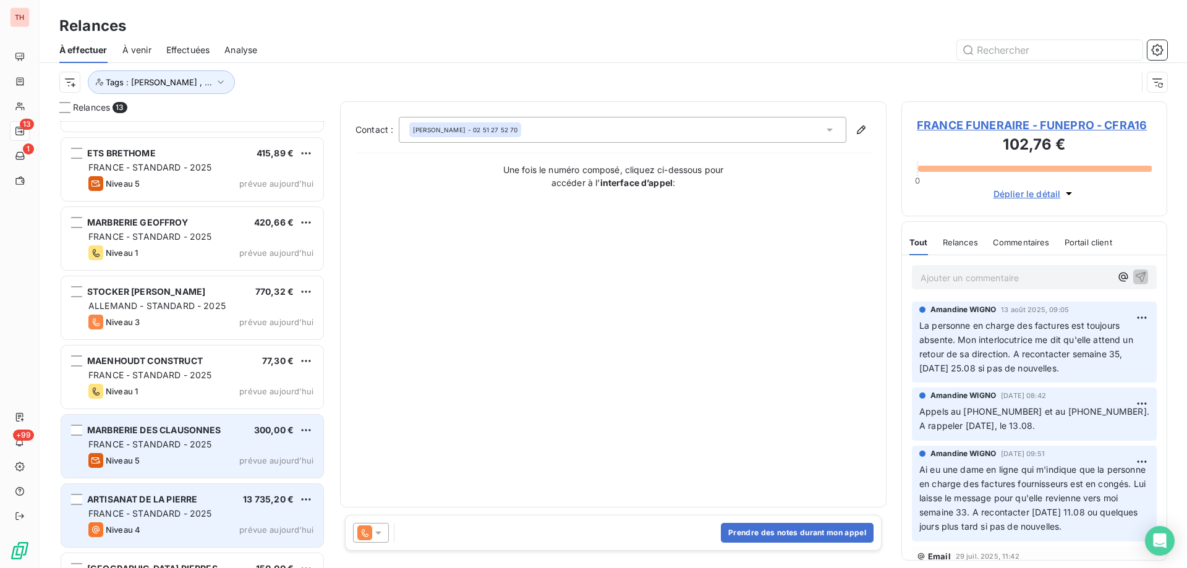
drag, startPoint x: 232, startPoint y: 500, endPoint x: 228, endPoint y: 520, distance: 20.8
click at [233, 499] on div "ARTISANAT DE LA PIERRE 13 735,20 €" at bounding box center [200, 499] width 225 height 11
